Goal: Register for event/course

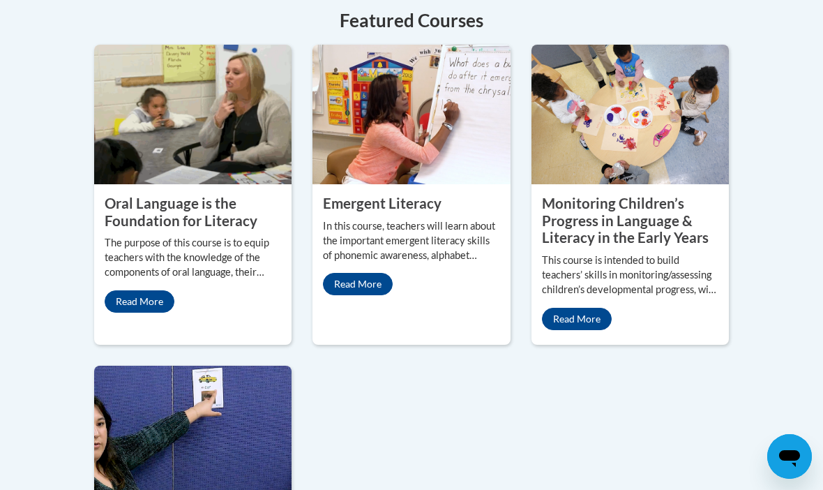
scroll to position [1372, 0]
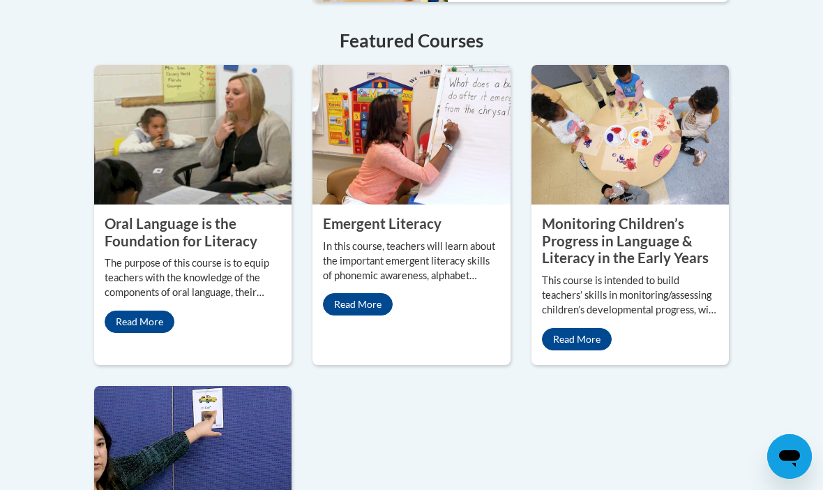
click at [633, 328] on div "Monitoring Children’s Progress in Language & Literacy in the Early Years This c…" at bounding box center [630, 282] width 197 height 156
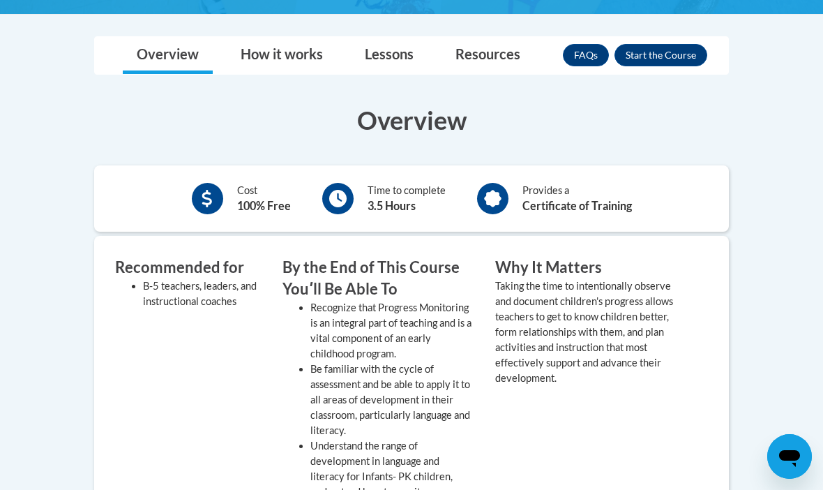
scroll to position [411, 0]
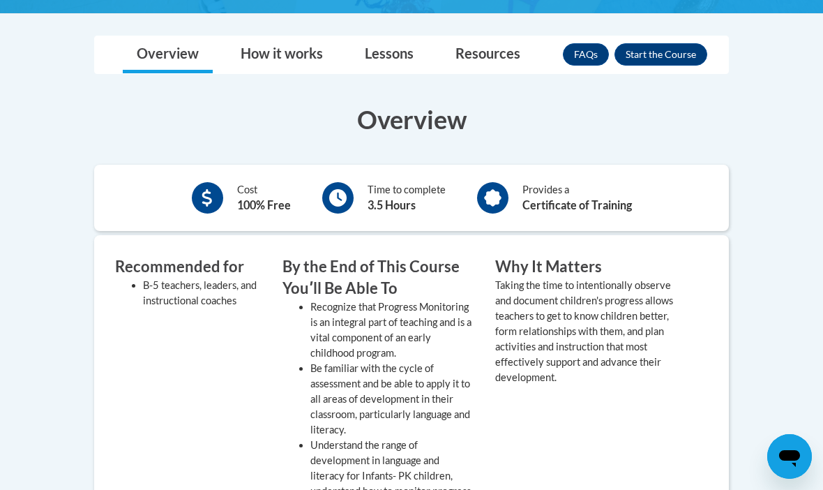
click at [668, 56] on button "Enroll" at bounding box center [661, 54] width 93 height 22
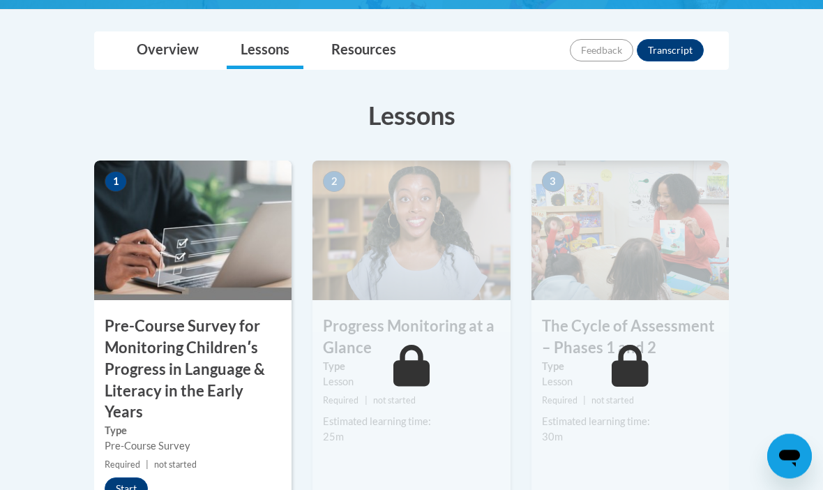
scroll to position [377, 0]
click at [132, 485] on button "Start" at bounding box center [126, 488] width 43 height 22
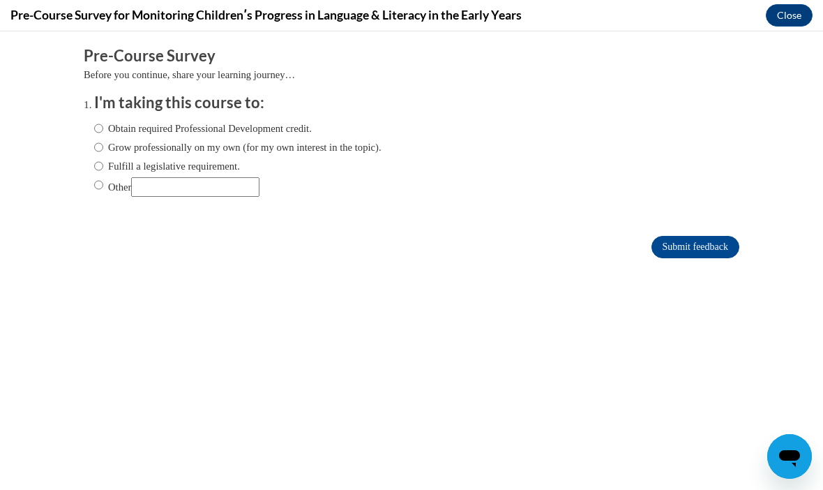
scroll to position [0, 0]
click at [821, 80] on body "Comments Pre-Course Survey Before you continue, share your learning journey… I'…" at bounding box center [411, 260] width 823 height 458
click at [103, 121] on input "Obtain required Professional Development credit." at bounding box center [98, 128] width 9 height 15
radio input "true"
click at [703, 248] on input "Submit feedback" at bounding box center [696, 247] width 88 height 22
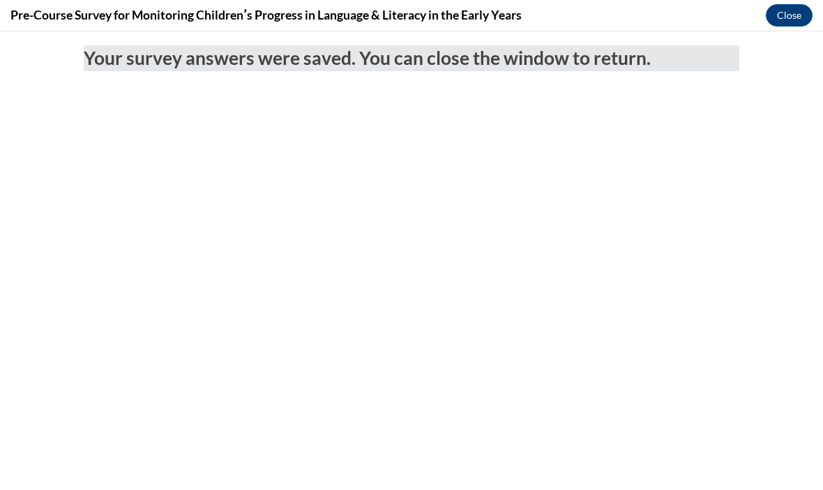
click at [788, 22] on button "Close" at bounding box center [789, 15] width 47 height 22
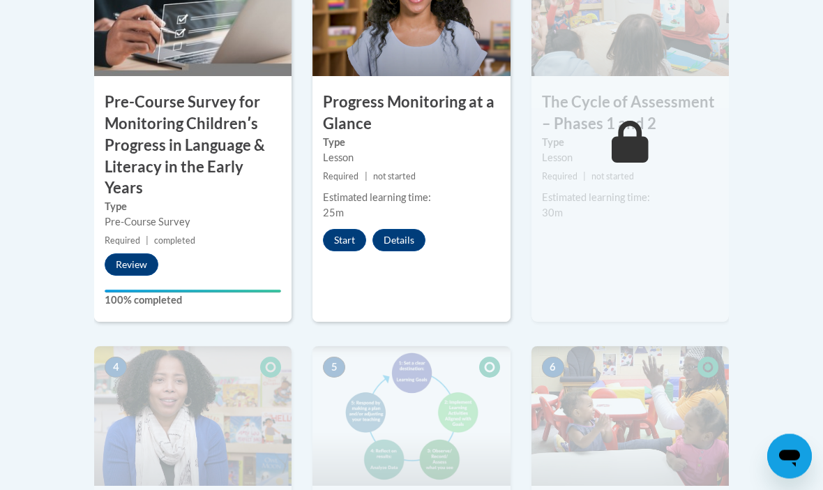
scroll to position [601, 0]
click at [347, 237] on button "Start" at bounding box center [344, 240] width 43 height 22
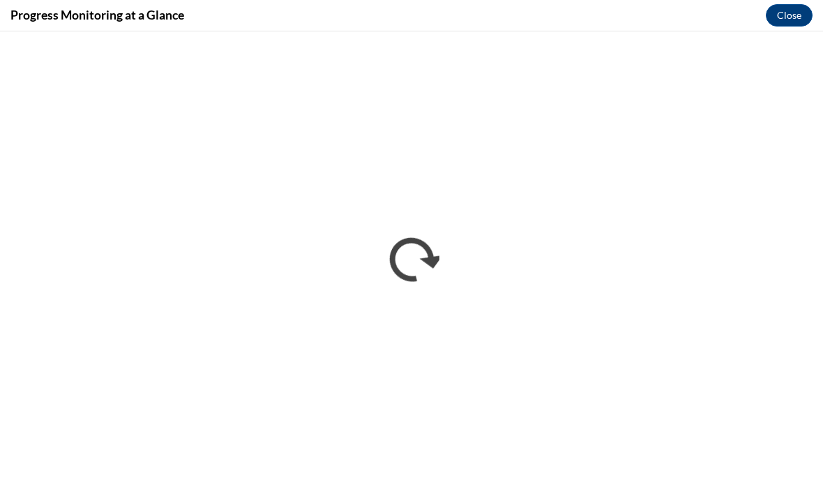
scroll to position [0, 0]
